Goal: Task Accomplishment & Management: Manage account settings

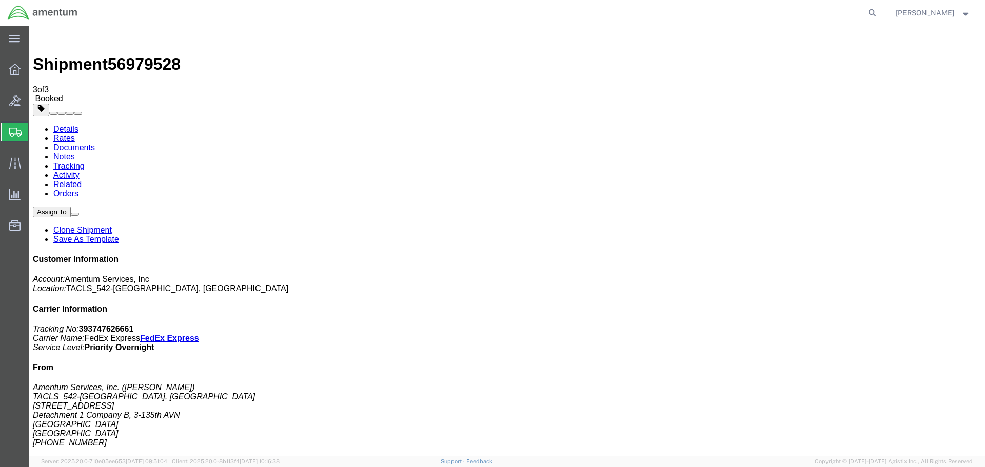
click at [36, 127] on span "Shipments" at bounding box center [32, 132] width 8 height 21
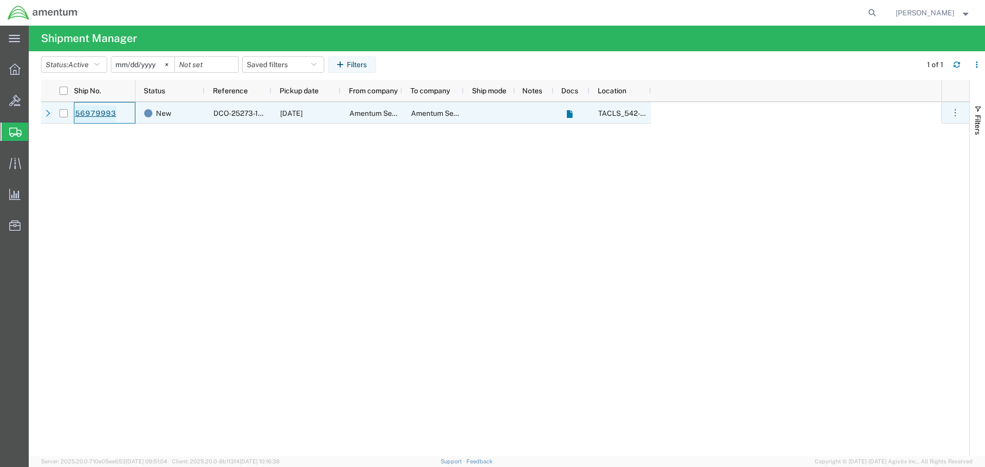
click at [95, 119] on link "56979993" at bounding box center [95, 114] width 42 height 16
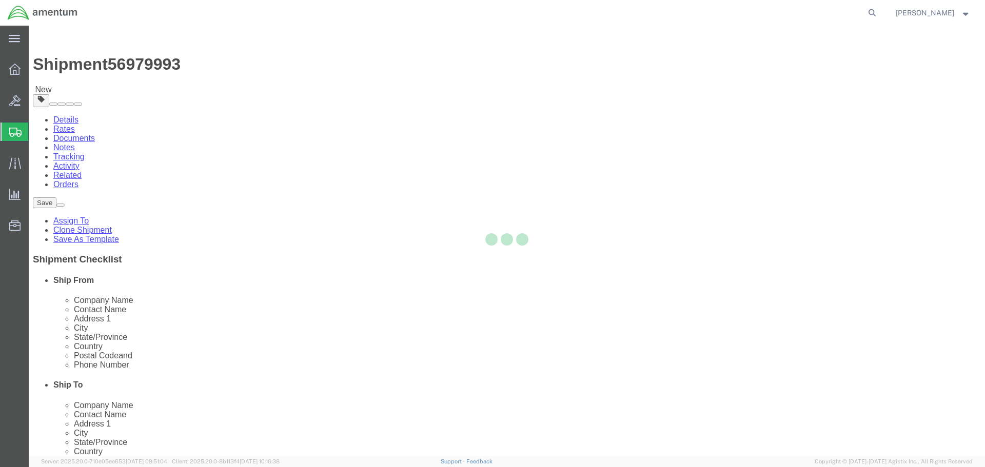
select select "42694"
select select "42668"
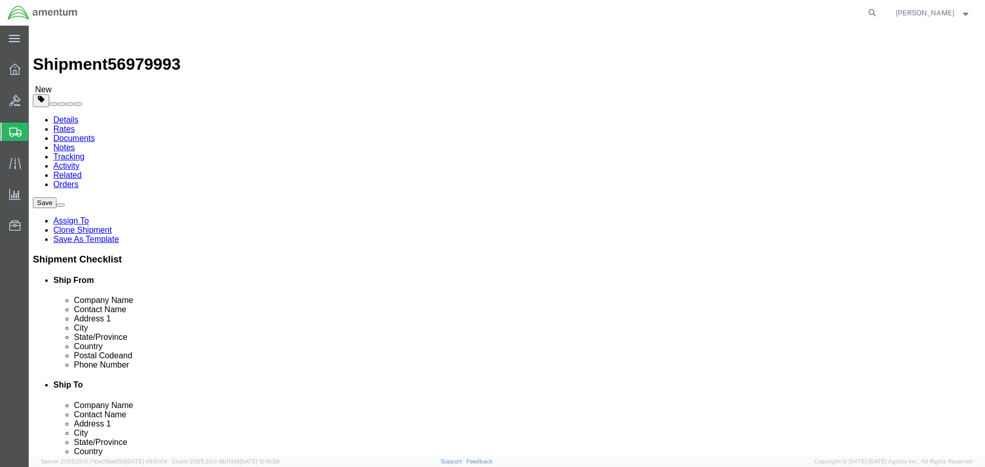
click button "Rate Shipment"
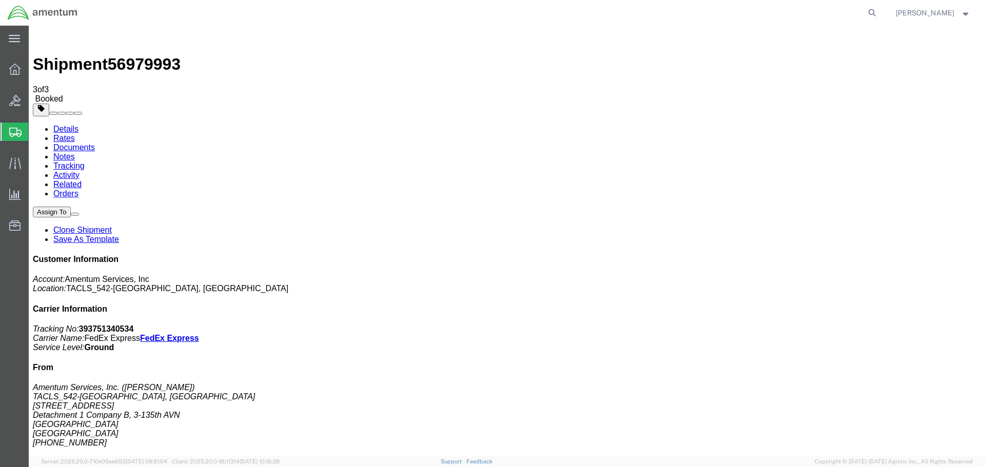
drag, startPoint x: 81, startPoint y: 183, endPoint x: 364, endPoint y: 211, distance: 285.0
